Goal: Transaction & Acquisition: Download file/media

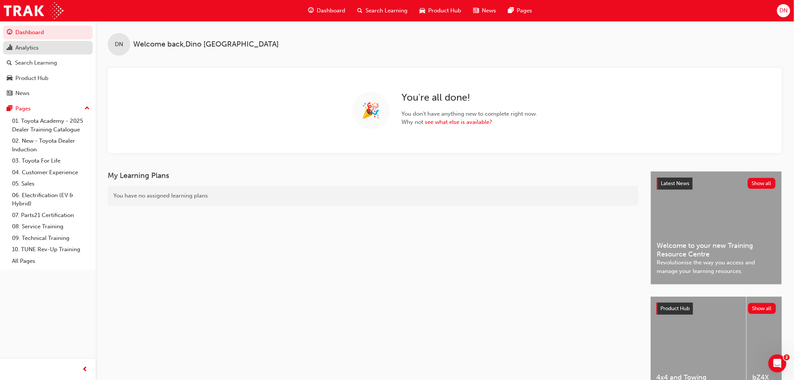
click at [44, 47] on div "Analytics" at bounding box center [48, 47] width 82 height 9
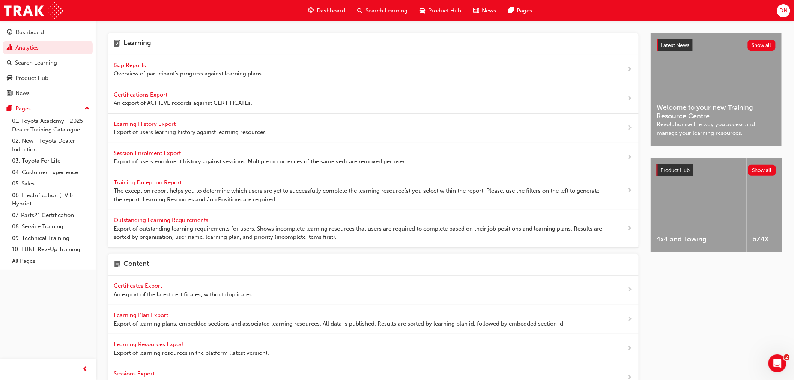
click at [127, 62] on span "Gap Reports" at bounding box center [131, 65] width 34 height 7
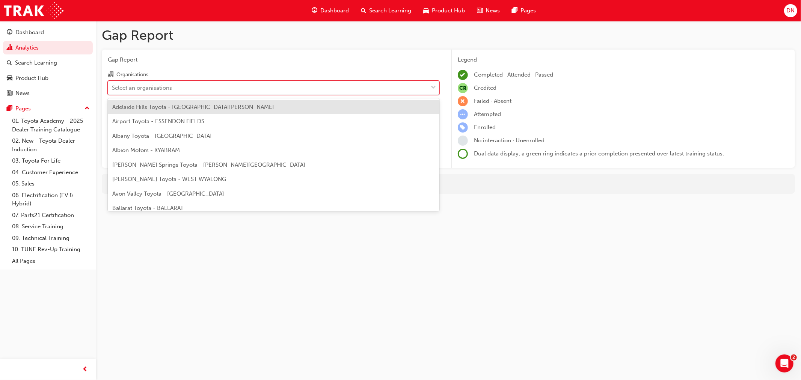
click at [243, 86] on div "Select an organisations" at bounding box center [267, 87] width 319 height 13
click at [113, 86] on input "Organisations option Adelaide Hills Toyota - [GEOGRAPHIC_DATA][PERSON_NAME] foc…" at bounding box center [112, 87] width 1 height 6
type input "brid"
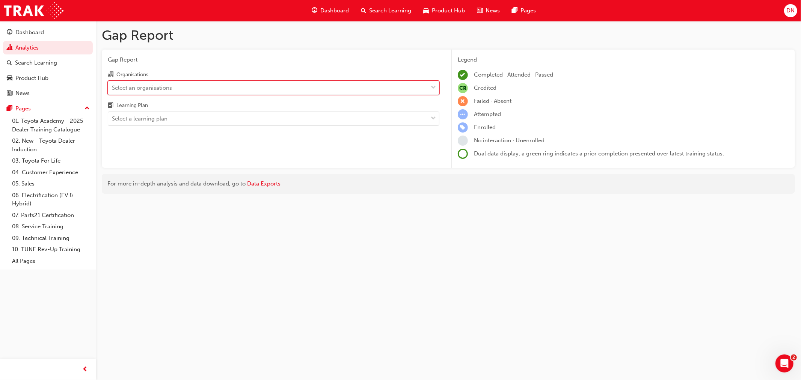
drag, startPoint x: 241, startPoint y: 89, endPoint x: 111, endPoint y: 85, distance: 129.9
click at [111, 85] on div "Select an organisations" at bounding box center [267, 87] width 319 height 13
click at [112, 85] on input "Organisations 0 results available. Select is focused ,type to refine list, pres…" at bounding box center [112, 87] width 1 height 6
click at [137, 88] on div "Select an organisations" at bounding box center [142, 87] width 60 height 9
click at [113, 88] on input "Organisations 0 results available. Select is focused ,type to refine list, pres…" at bounding box center [112, 87] width 1 height 6
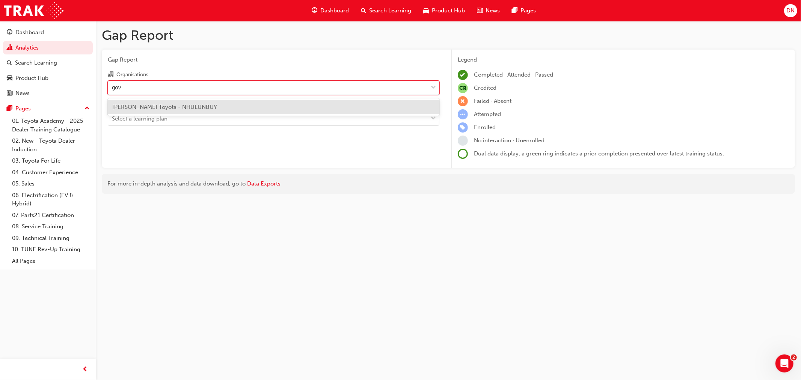
type input "[PERSON_NAME]"
click at [145, 104] on span "[PERSON_NAME] Toyota - NHULUNBUY" at bounding box center [164, 107] width 105 height 7
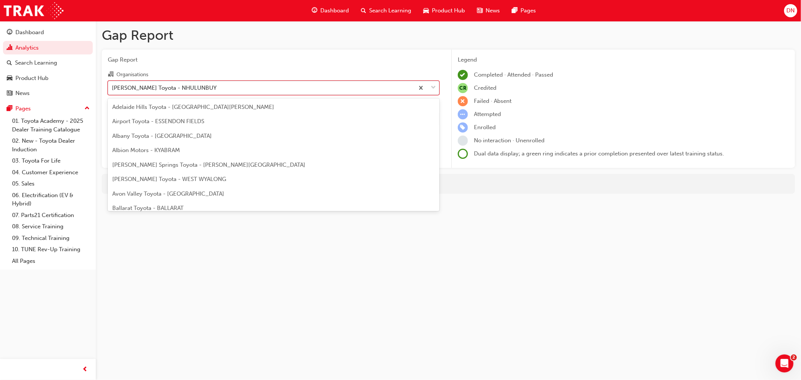
click at [159, 88] on div "[PERSON_NAME] Toyota - NHULUNBUY" at bounding box center [164, 87] width 105 height 9
click at [113, 88] on input "Organisations option [PERSON_NAME] Toyota - NHULUNBUY, selected. option [PERSON…" at bounding box center [112, 87] width 1 height 6
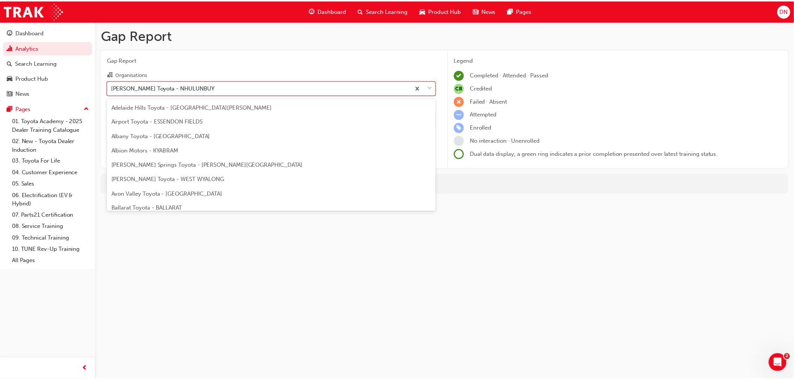
scroll to position [1439, 0]
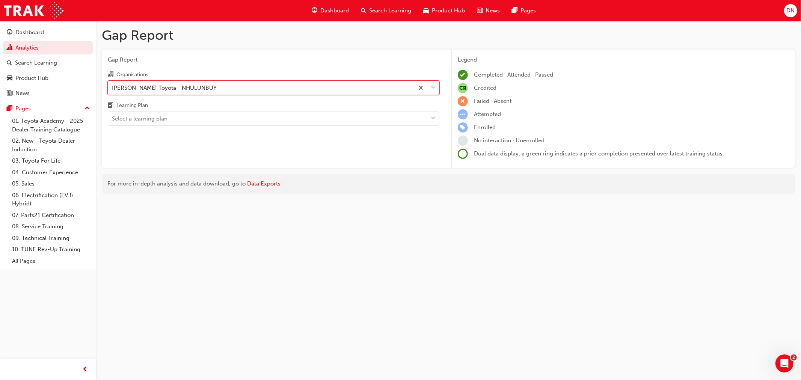
click at [159, 88] on div "[PERSON_NAME] Toyota - NHULUNBUY" at bounding box center [164, 87] width 105 height 9
click at [113, 88] on input "Organisations option [PERSON_NAME] Toyota - NHULUNBUY, selected. 0 results avai…" at bounding box center [112, 87] width 1 height 6
click at [174, 121] on div "Select a learning plan" at bounding box center [267, 118] width 319 height 13
click at [113, 121] on input "Learning Plan Select a learning plan" at bounding box center [112, 118] width 1 height 6
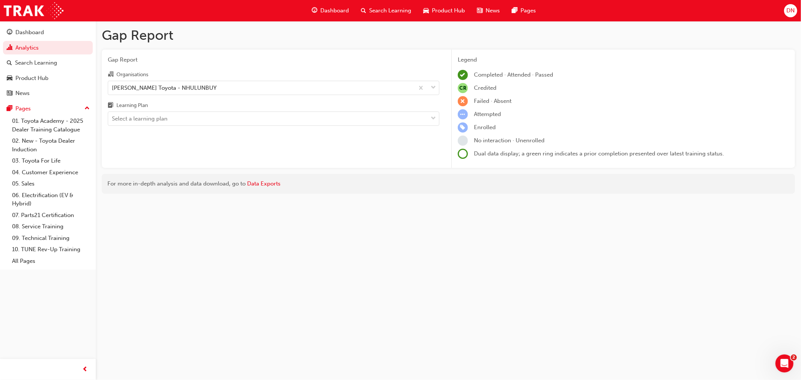
click at [175, 105] on div "Learning Plan" at bounding box center [273, 106] width 331 height 11
click at [113, 115] on input "Learning Plan Select a learning plan" at bounding box center [112, 118] width 1 height 6
click at [267, 182] on link "Data Exports" at bounding box center [263, 183] width 33 height 7
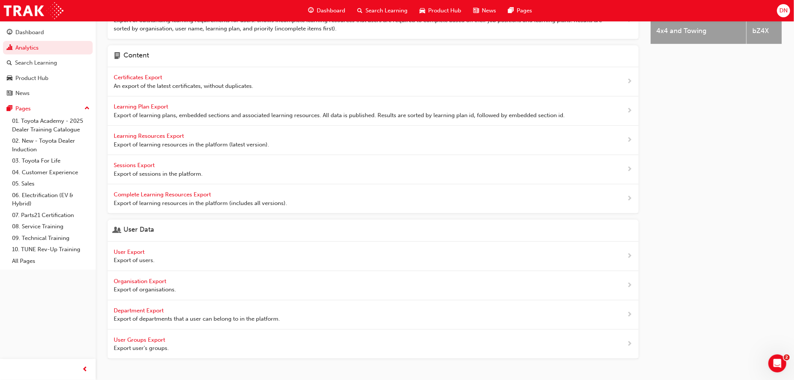
scroll to position [224, 0]
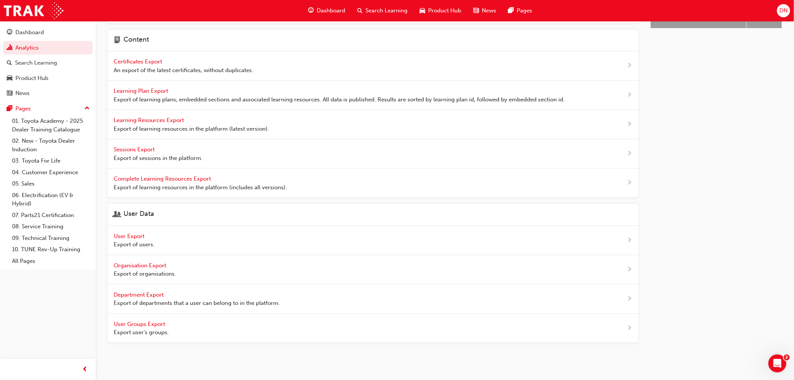
click at [136, 233] on span "User Export" at bounding box center [130, 236] width 32 height 7
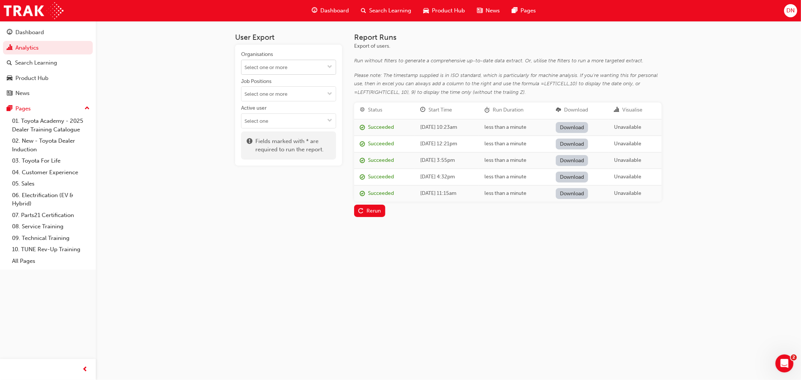
click at [307, 68] on input "Organisations" at bounding box center [288, 67] width 94 height 14
type input "[PERSON_NAME]"
click at [309, 86] on li "[PERSON_NAME] Toyota - NHULUNBUY" at bounding box center [288, 86] width 95 height 23
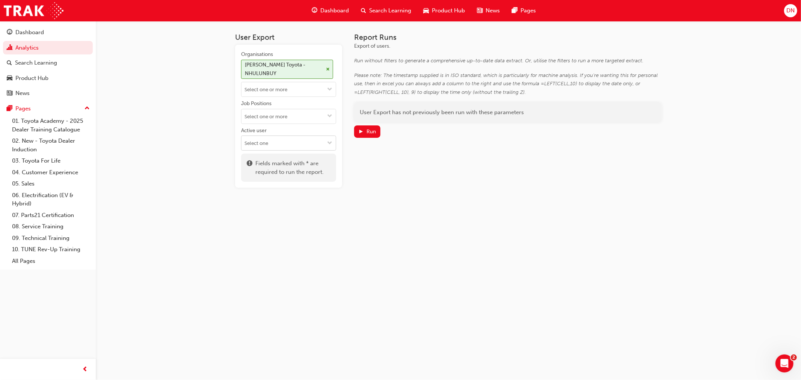
click at [330, 140] on span "down-icon" at bounding box center [329, 143] width 5 height 6
click at [317, 151] on li "Active users" at bounding box center [288, 158] width 95 height 14
click at [333, 150] on button "Active user Active users" at bounding box center [330, 157] width 12 height 14
click at [386, 176] on div "Report Runs Export of users. Run without filters to generate a comprehensive up…" at bounding box center [507, 117] width 307 height 169
click at [368, 132] on div "Run" at bounding box center [370, 131] width 9 height 6
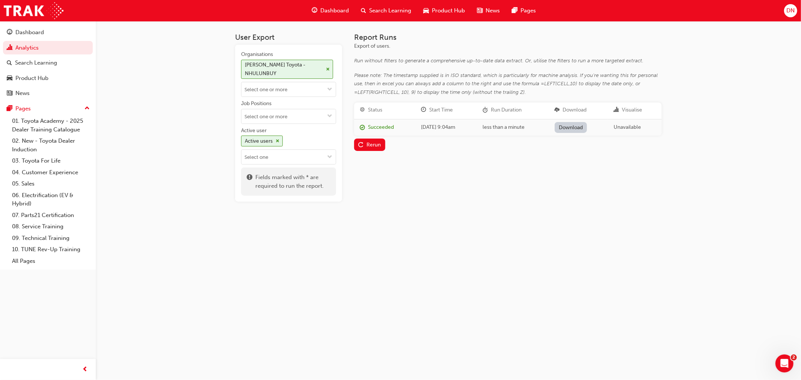
click at [578, 126] on link "Download" at bounding box center [570, 127] width 33 height 11
click at [29, 35] on div "Dashboard" at bounding box center [29, 32] width 29 height 9
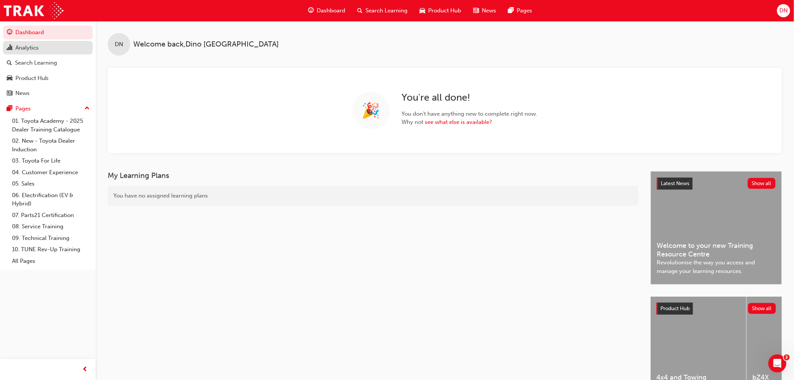
click at [31, 50] on div "Analytics" at bounding box center [26, 48] width 23 height 9
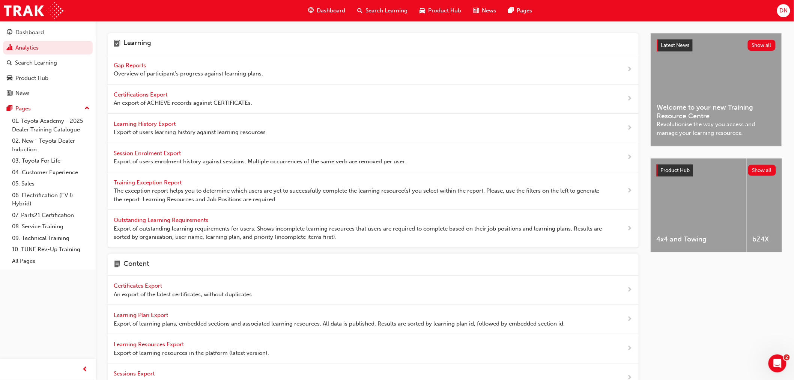
click at [130, 62] on span "Gap Reports" at bounding box center [131, 65] width 34 height 7
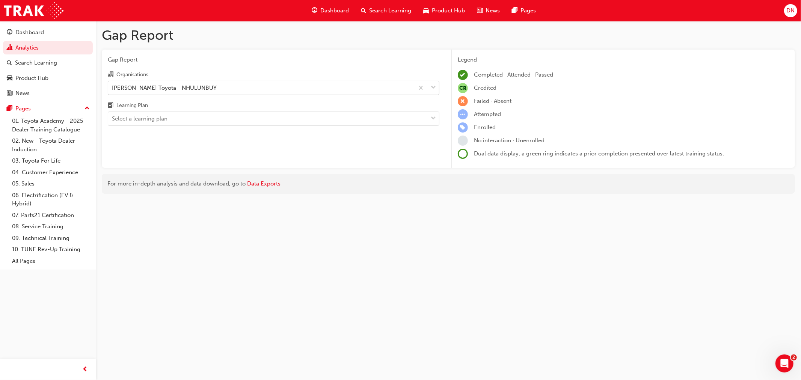
click at [180, 84] on div "[PERSON_NAME] Toyota - NHULUNBUY" at bounding box center [164, 87] width 105 height 9
click at [113, 84] on input "Organisations [PERSON_NAME] Toyota - NHULUNBUY" at bounding box center [112, 87] width 1 height 6
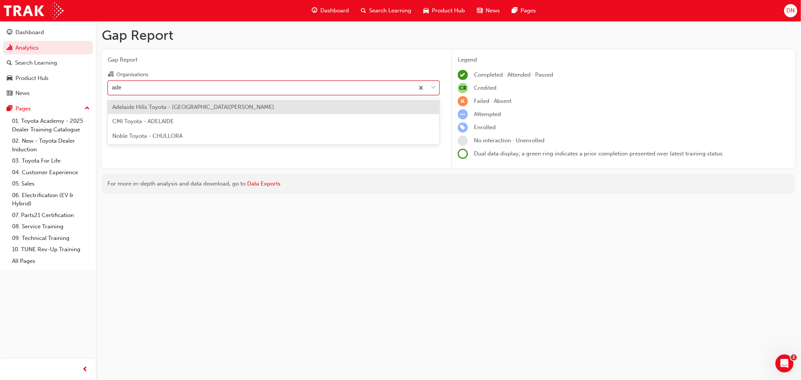
type input "ade"
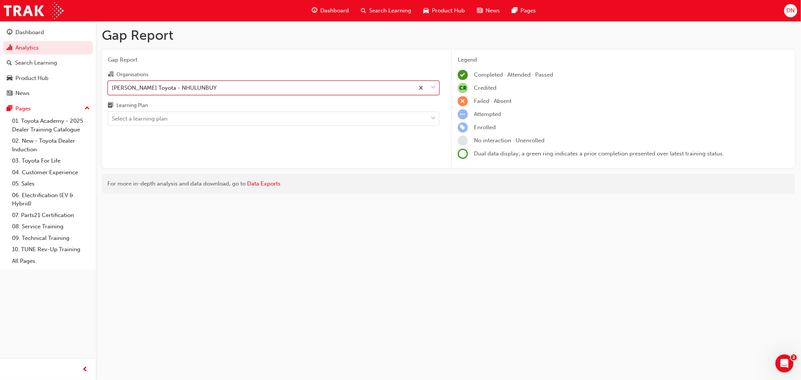
click at [223, 88] on div "[PERSON_NAME] Toyota - NHULUNBUY" at bounding box center [261, 87] width 306 height 13
click at [113, 88] on input "Organisations 0 results available. Select is focused ,type to refine list, pres…" at bounding box center [112, 87] width 1 height 6
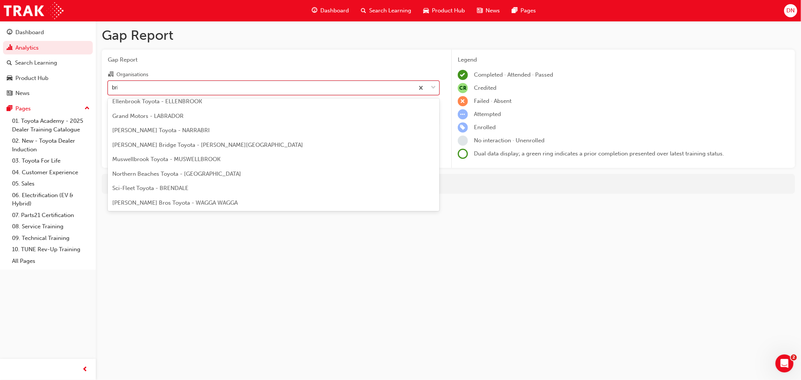
scroll to position [20, 0]
type input "brid"
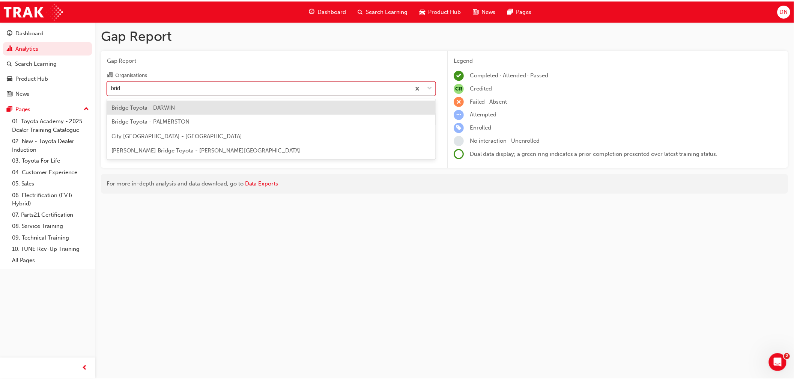
scroll to position [0, 0]
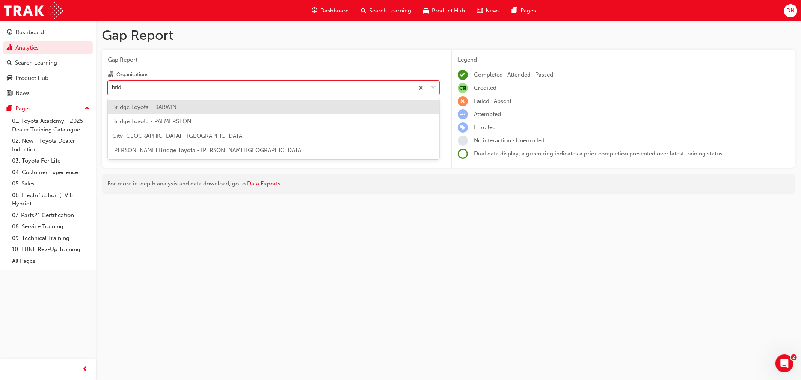
click at [211, 109] on div "Bridge Toyota - DARWIN" at bounding box center [273, 107] width 331 height 15
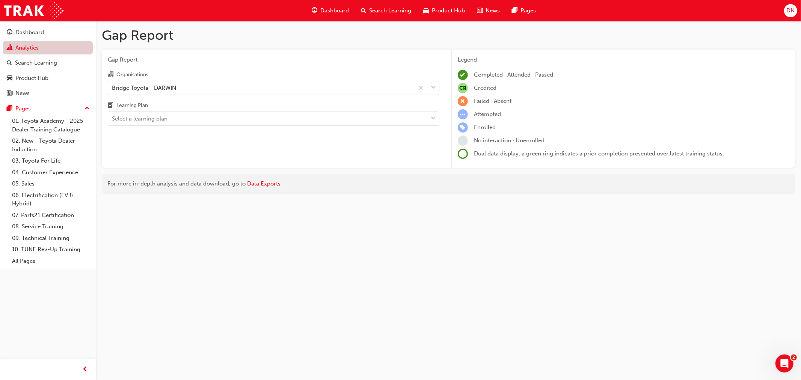
click at [24, 51] on link "Analytics" at bounding box center [48, 48] width 90 height 14
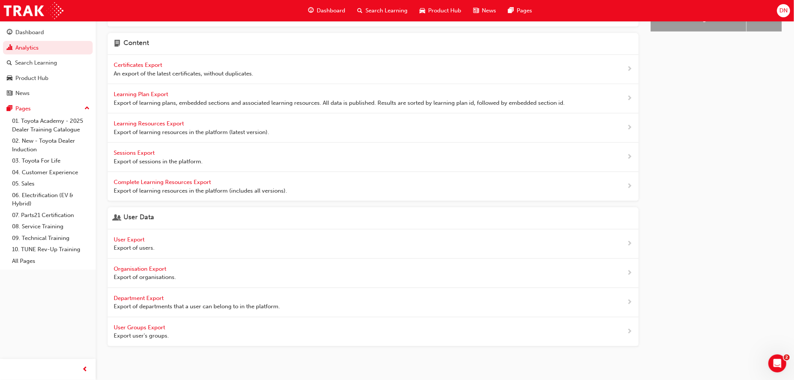
scroll to position [224, 0]
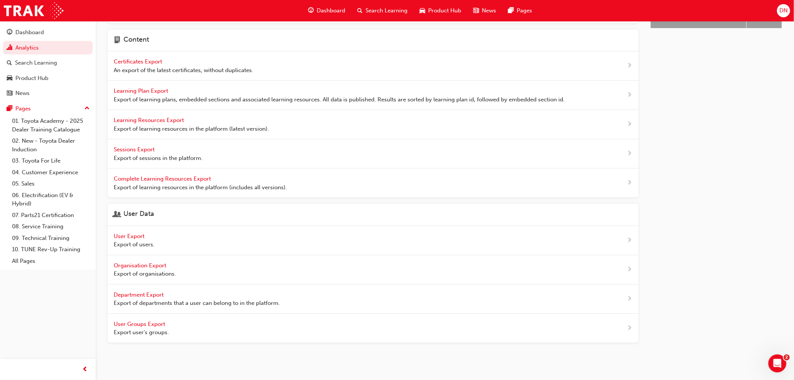
click at [133, 235] on span "User Export" at bounding box center [130, 236] width 32 height 7
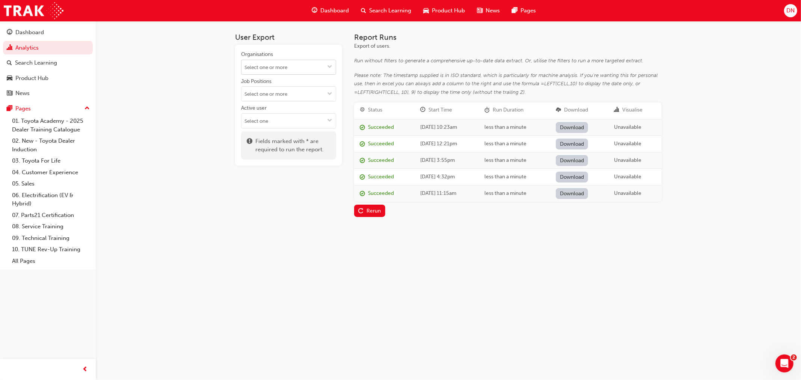
click at [281, 65] on input "Organisations" at bounding box center [288, 67] width 94 height 14
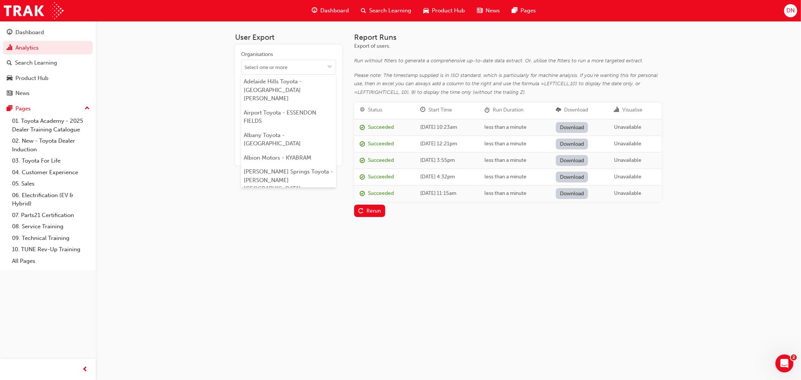
click at [371, 124] on div "Succeeded" at bounding box center [381, 127] width 26 height 9
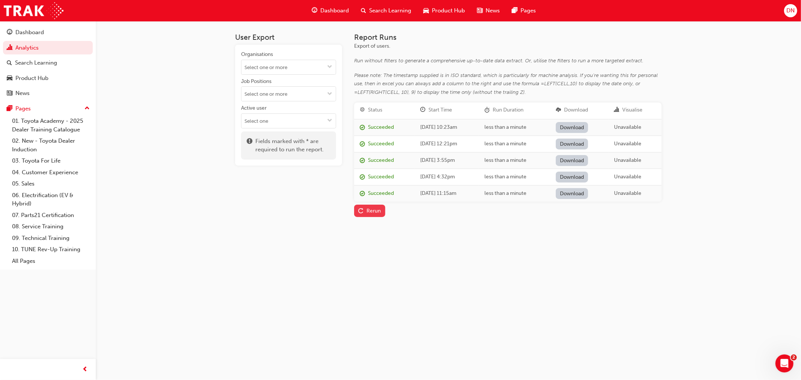
click at [369, 208] on div "Rerun" at bounding box center [373, 211] width 14 height 6
click at [278, 71] on input "Organisations" at bounding box center [288, 67] width 94 height 14
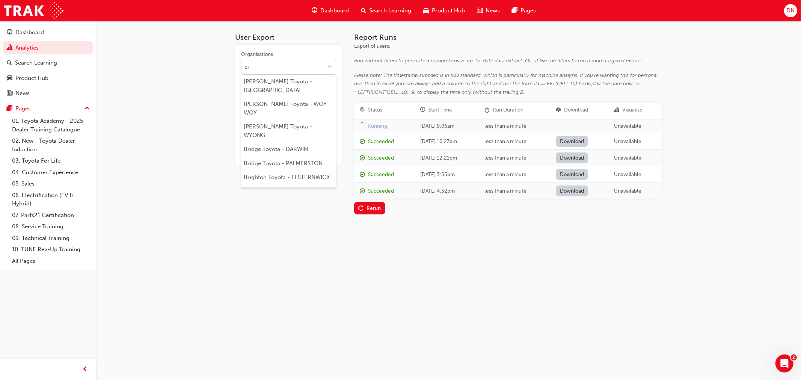
type input "bri"
click at [285, 142] on li "Bridge Toyota - DARWIN" at bounding box center [288, 149] width 95 height 14
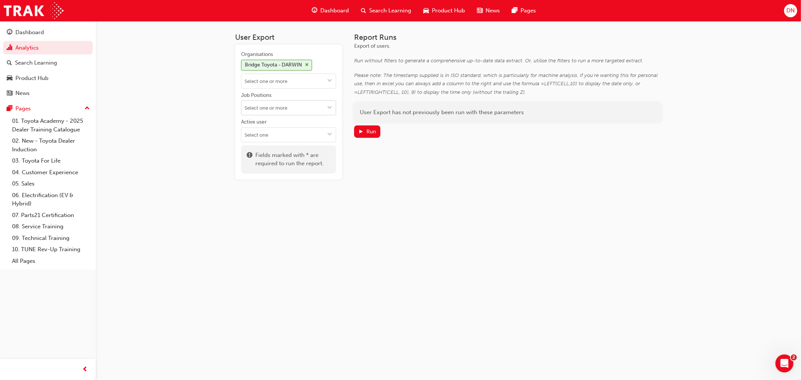
click at [280, 106] on input "Job Positions" at bounding box center [288, 108] width 94 height 14
click at [280, 106] on input "Job Positions ACL Internal Quality Auditor Accessories Communications Coordinat…" at bounding box center [288, 108] width 94 height 14
click at [232, 114] on div "User Export Organisations Bridge Toyota - DARWIN Job Positions ACL Internal Qua…" at bounding box center [448, 112] width 450 height 182
click at [271, 133] on input "Active user" at bounding box center [288, 135] width 94 height 14
drag, startPoint x: 275, startPoint y: 147, endPoint x: 342, endPoint y: 144, distance: 67.6
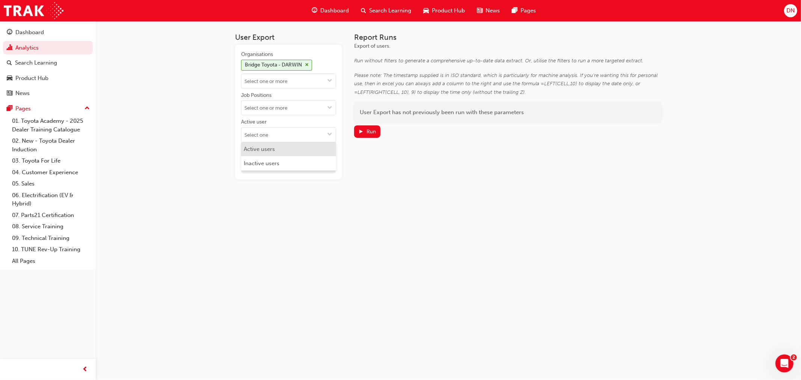
click at [275, 148] on li "Active users" at bounding box center [288, 149] width 95 height 14
click at [362, 130] on span "play-icon" at bounding box center [360, 132] width 5 height 6
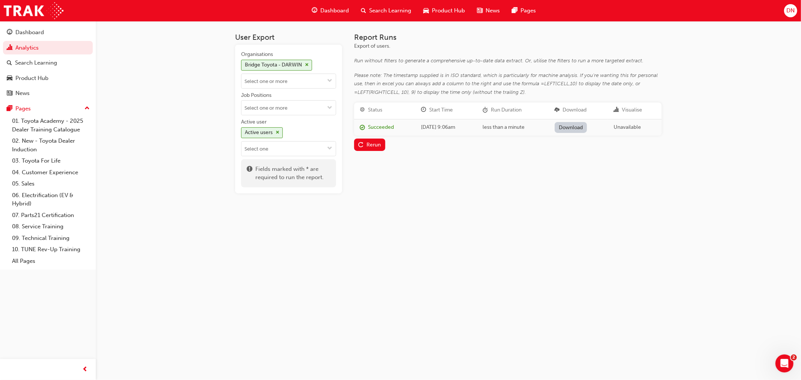
drag, startPoint x: 570, startPoint y: 120, endPoint x: 576, endPoint y: 131, distance: 11.9
click at [570, 120] on td "Download" at bounding box center [578, 127] width 59 height 17
click at [577, 127] on link "Download" at bounding box center [570, 127] width 33 height 11
click at [26, 12] on img at bounding box center [34, 10] width 60 height 17
